Goal: Task Accomplishment & Management: Use online tool/utility

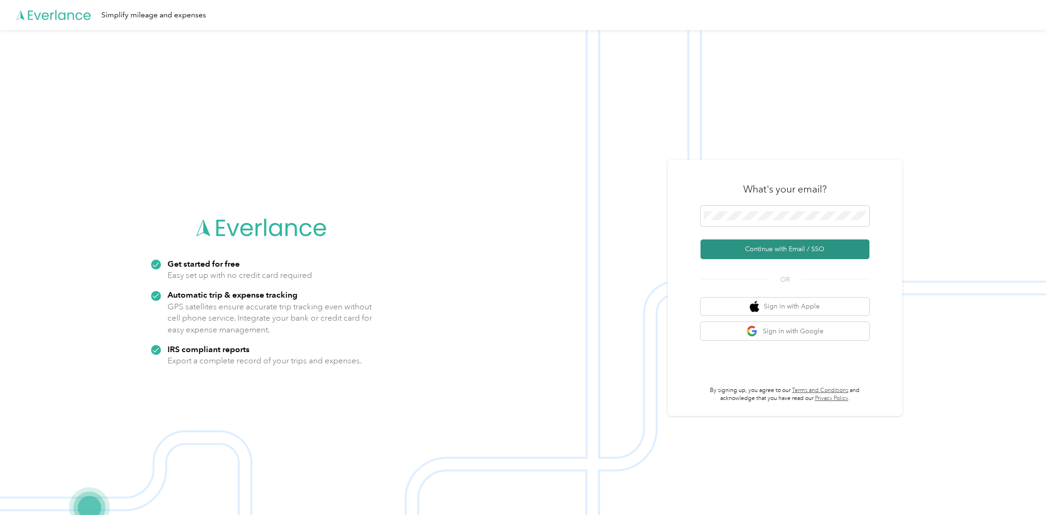
click at [754, 249] on button "Continue with Email / SSO" at bounding box center [784, 249] width 169 height 20
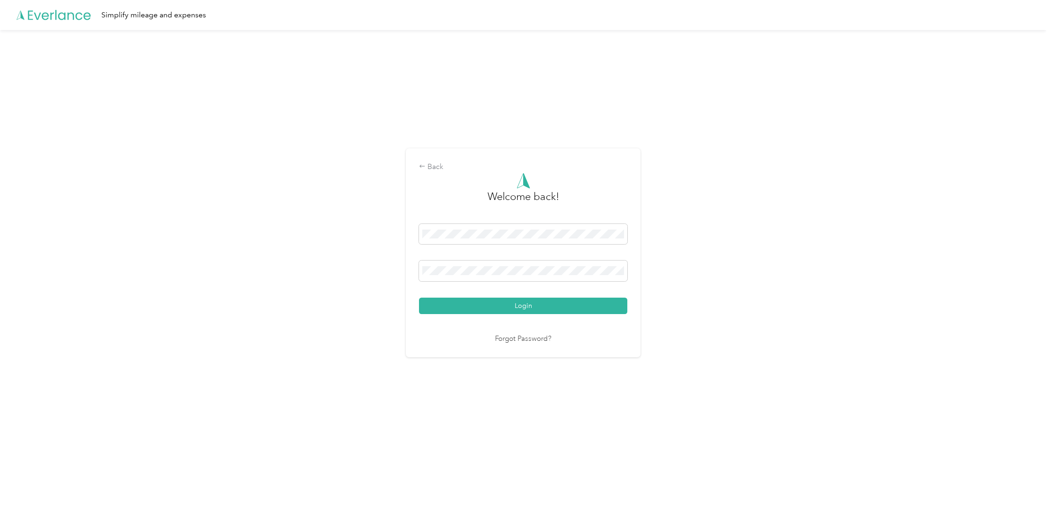
click at [525, 305] on button "Login" at bounding box center [523, 305] width 208 height 16
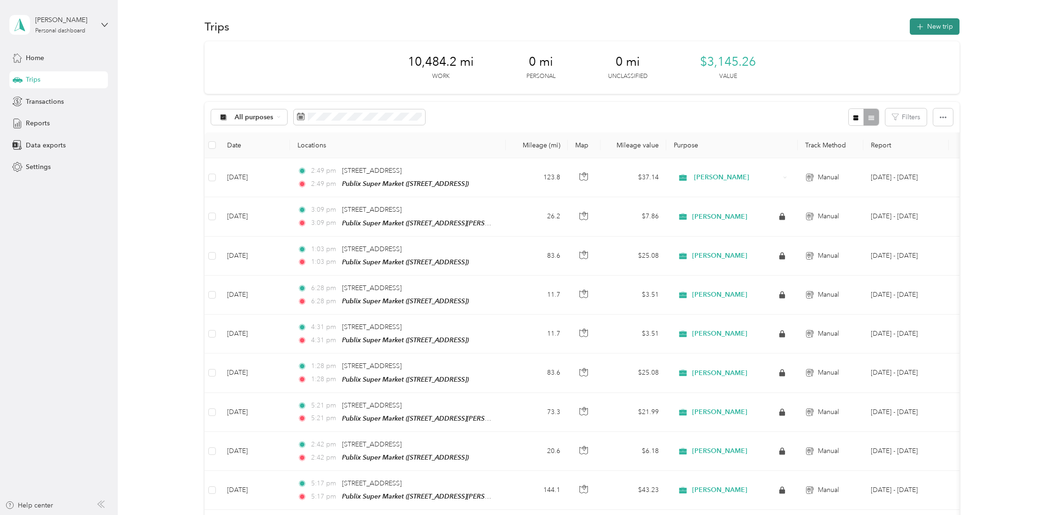
scroll to position [0, 0]
click at [933, 30] on button "New trip" at bounding box center [934, 26] width 50 height 16
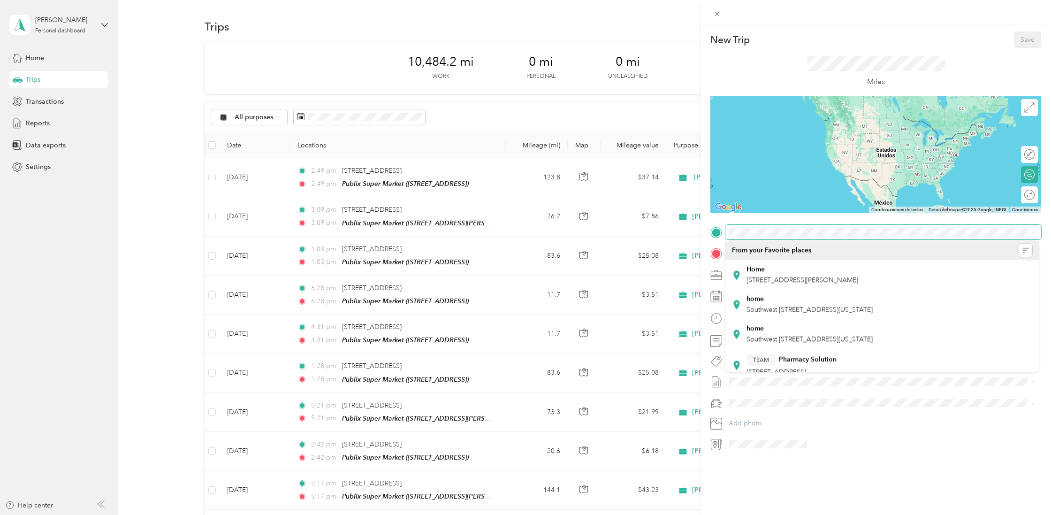
scroll to position [0, 0]
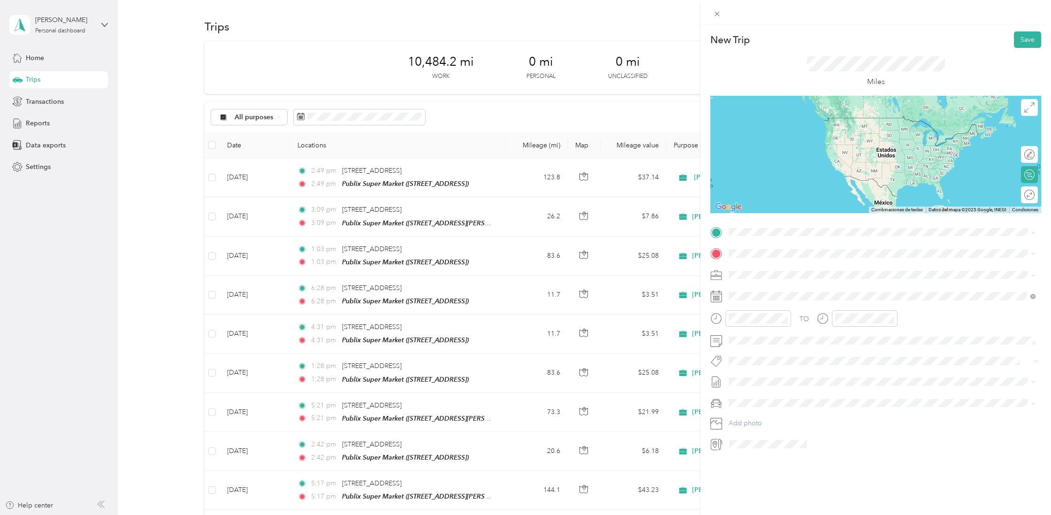
click at [793, 265] on span "[STREET_ADDRESS][US_STATE]" at bounding box center [793, 260] width 94 height 8
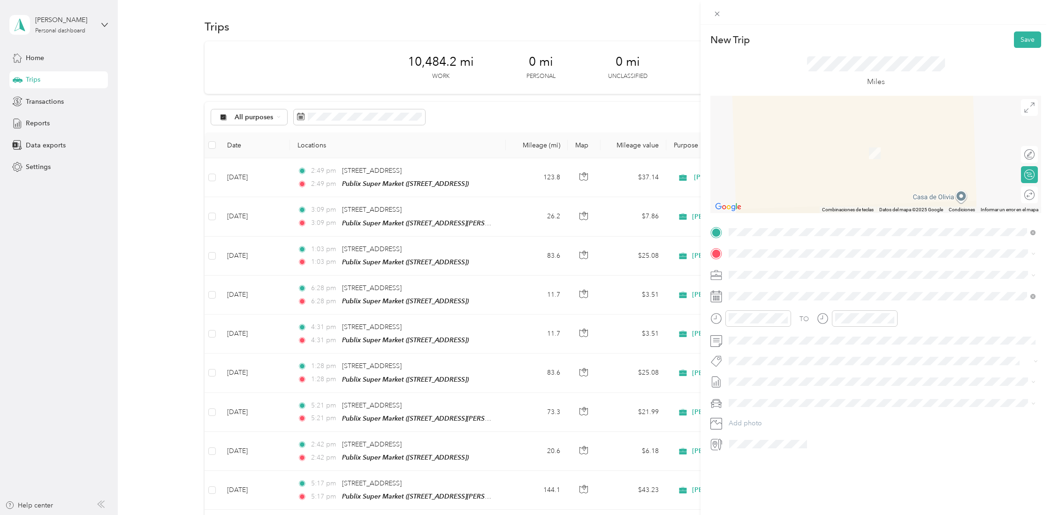
click at [767, 286] on span "[STREET_ADDRESS][US_STATE]" at bounding box center [793, 281] width 94 height 8
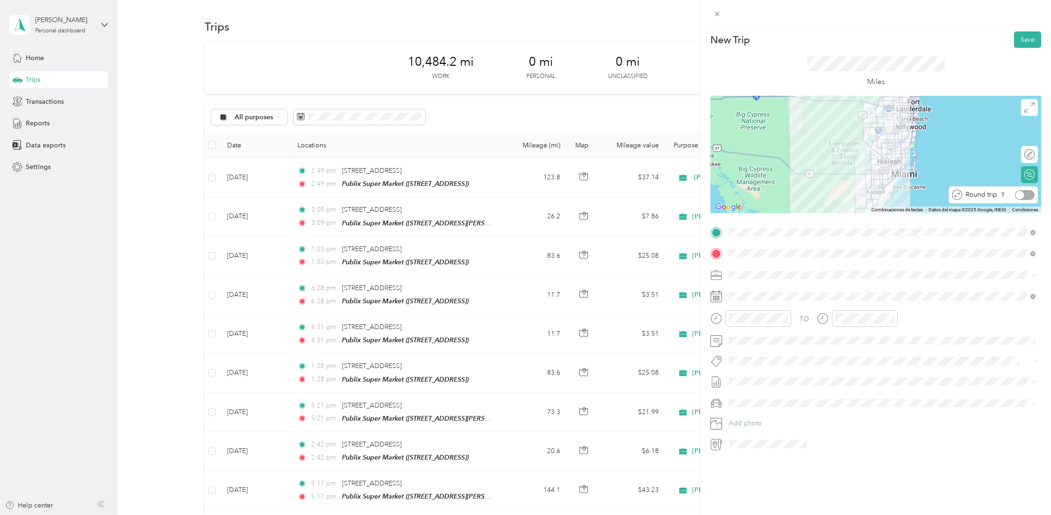
click at [1020, 195] on div at bounding box center [1019, 194] width 8 height 8
click at [1028, 37] on button "Save" at bounding box center [1027, 39] width 27 height 16
